Goal: Task Accomplishment & Management: Use online tool/utility

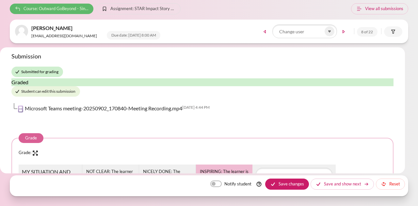
drag, startPoint x: 29, startPoint y: 9, endPoint x: 33, endPoint y: 11, distance: 4.7
click at [29, 9] on span "Course: Outward GoBeyond - Singapore Market Batch 1 (July 2025)" at bounding box center [56, 9] width 65 height 7
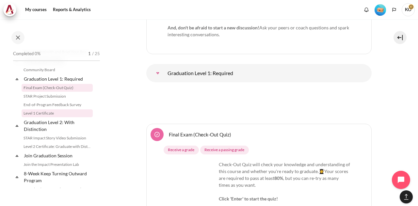
scroll to position [717, 0]
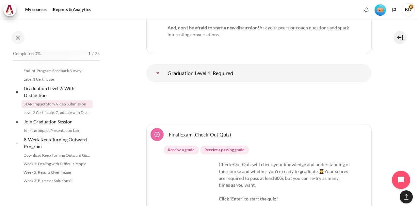
click at [44, 108] on link "STAR Impact Story Video Submission" at bounding box center [57, 104] width 71 height 8
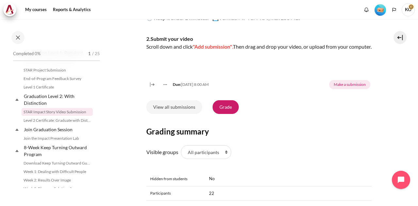
scroll to position [294, 0]
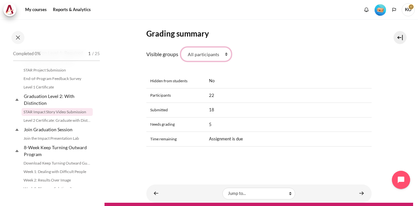
click at [223, 61] on select "All participants 1 2 3 4 5 6 7 HR" at bounding box center [206, 54] width 50 height 14
select select "4943"
click at [181, 61] on select "All participants 1 2 3 4 5 6 7 HR" at bounding box center [206, 54] width 50 height 14
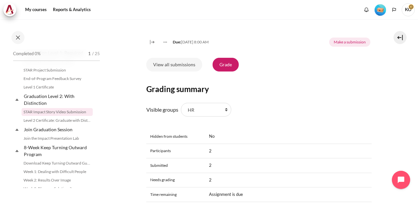
scroll to position [229, 0]
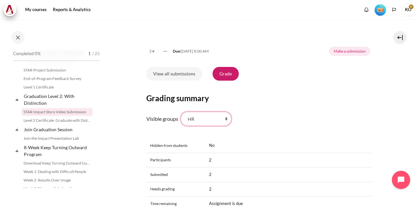
click at [225, 126] on select "All participants 1 2 3 4 5 6 7 HR" at bounding box center [206, 119] width 50 height 14
select select "0"
click at [181, 126] on select "All participants 1 2 3 4 5 6 7 HR" at bounding box center [206, 119] width 50 height 14
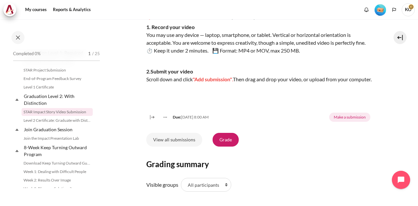
scroll to position [196, 0]
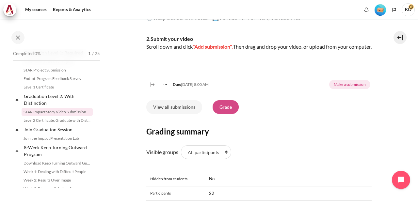
click at [223, 114] on link "Grade" at bounding box center [226, 107] width 26 height 14
